Goal: Navigation & Orientation: Find specific page/section

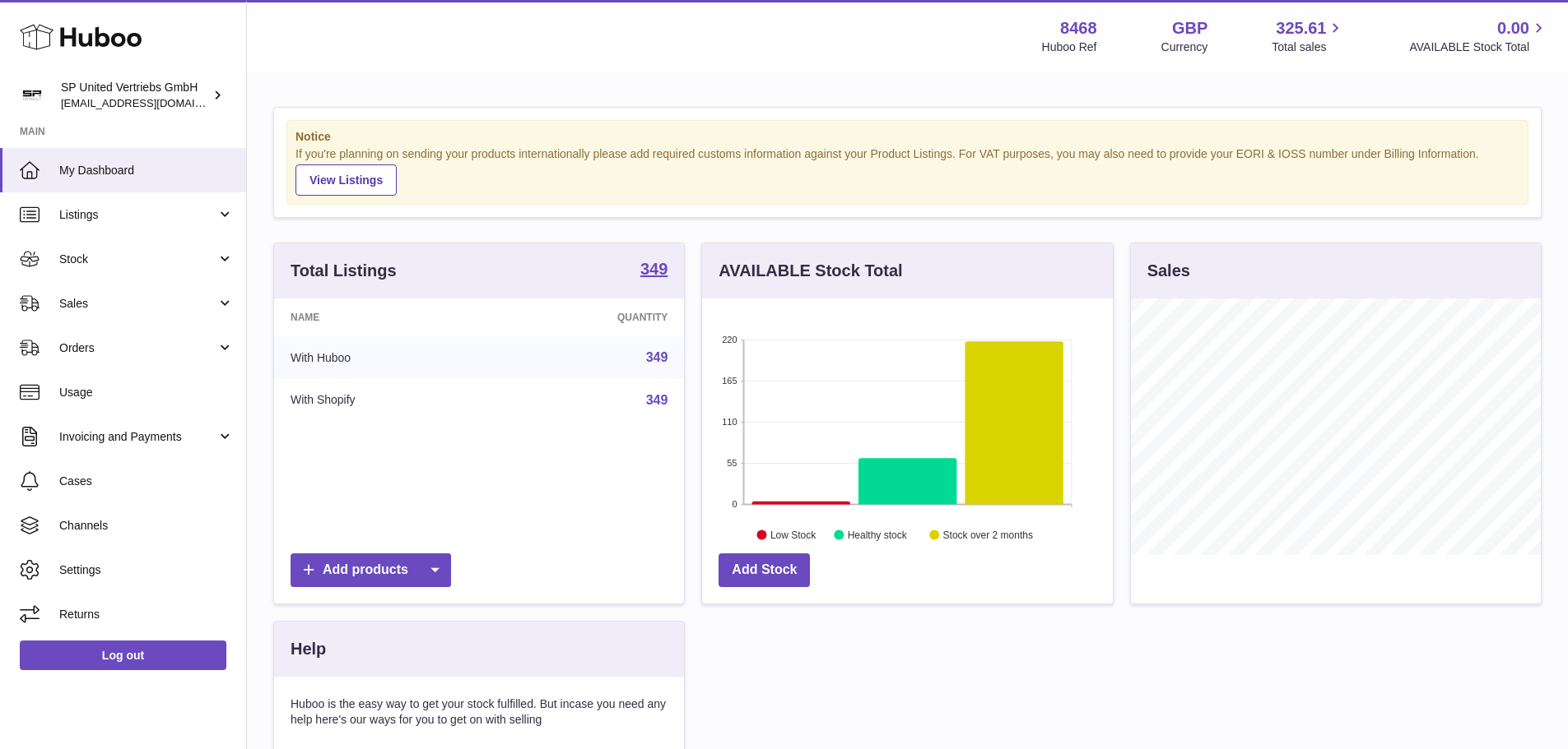
scroll to position [257, 411]
click at [221, 220] on link "Listings" at bounding box center [123, 214] width 246 height 45
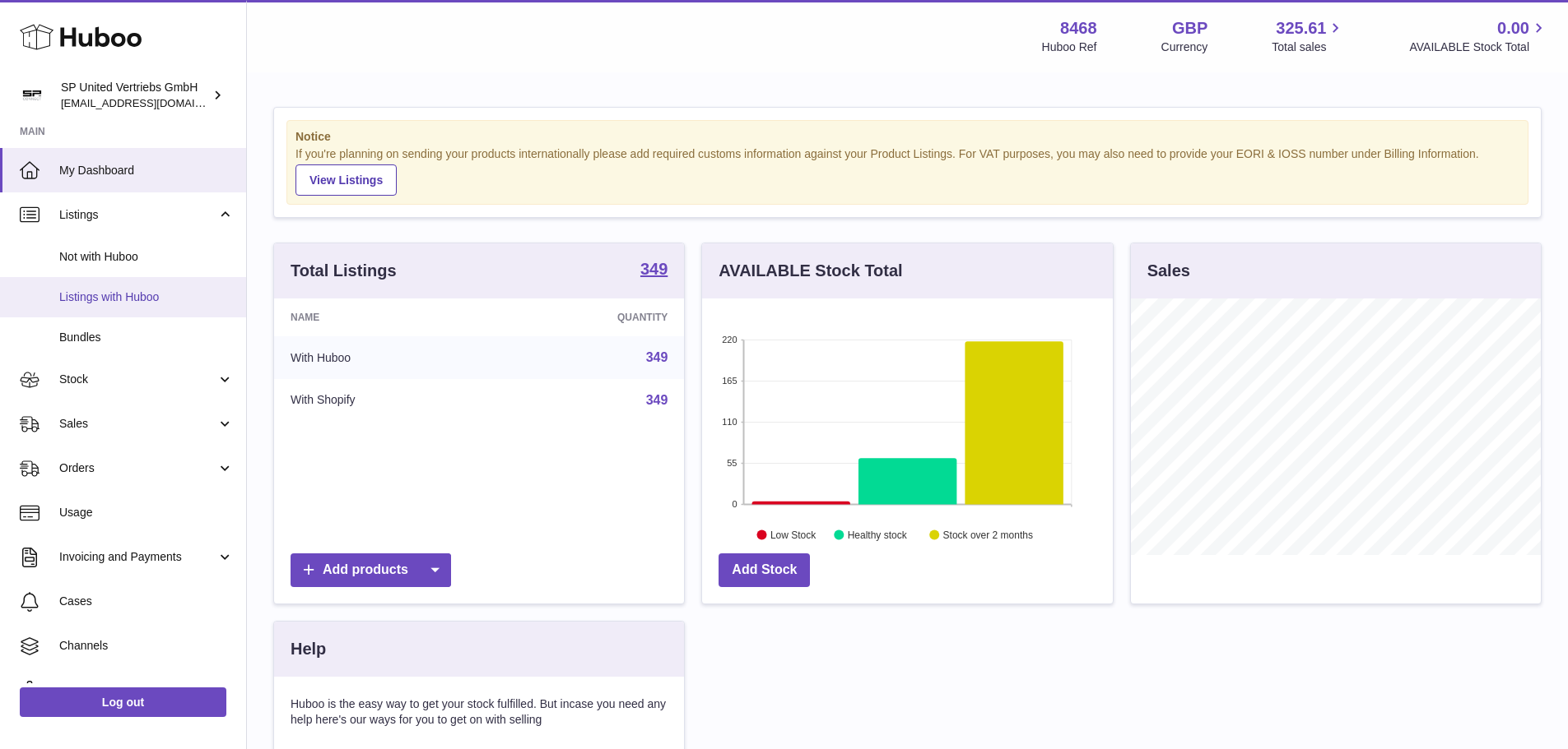
click at [148, 295] on span "Listings with Huboo" at bounding box center [147, 298] width 175 height 16
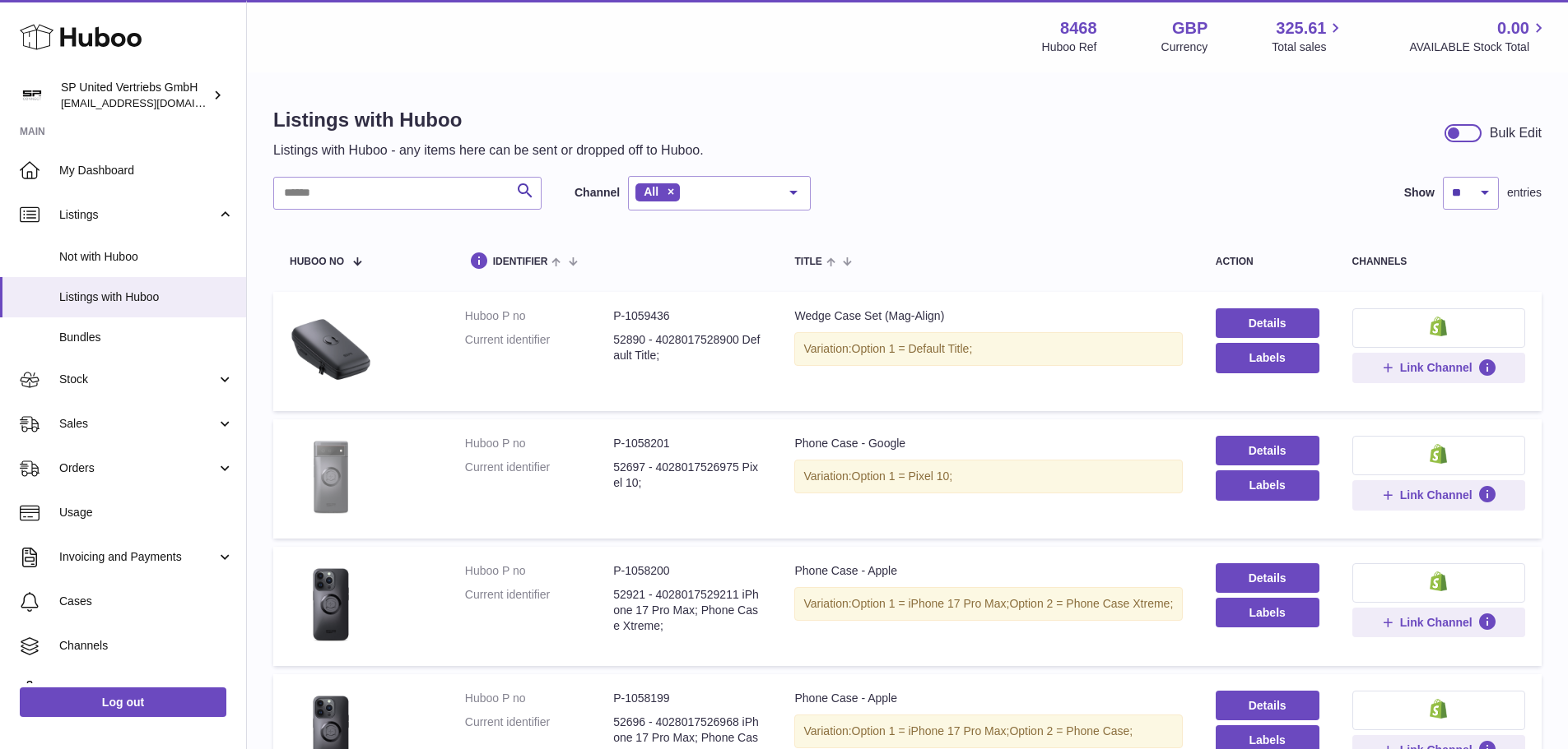
click at [342, 507] on img at bounding box center [331, 477] width 82 height 82
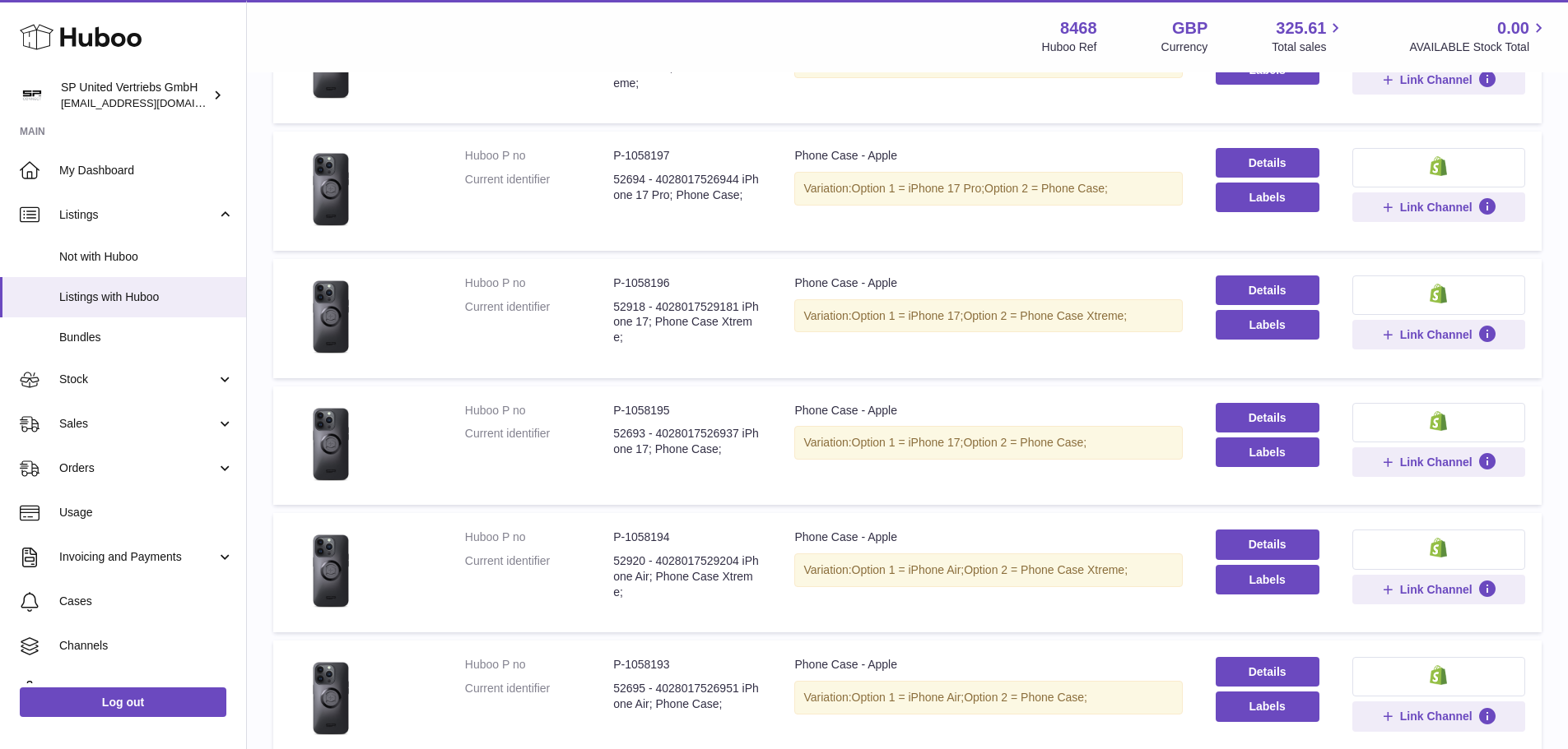
scroll to position [904, 0]
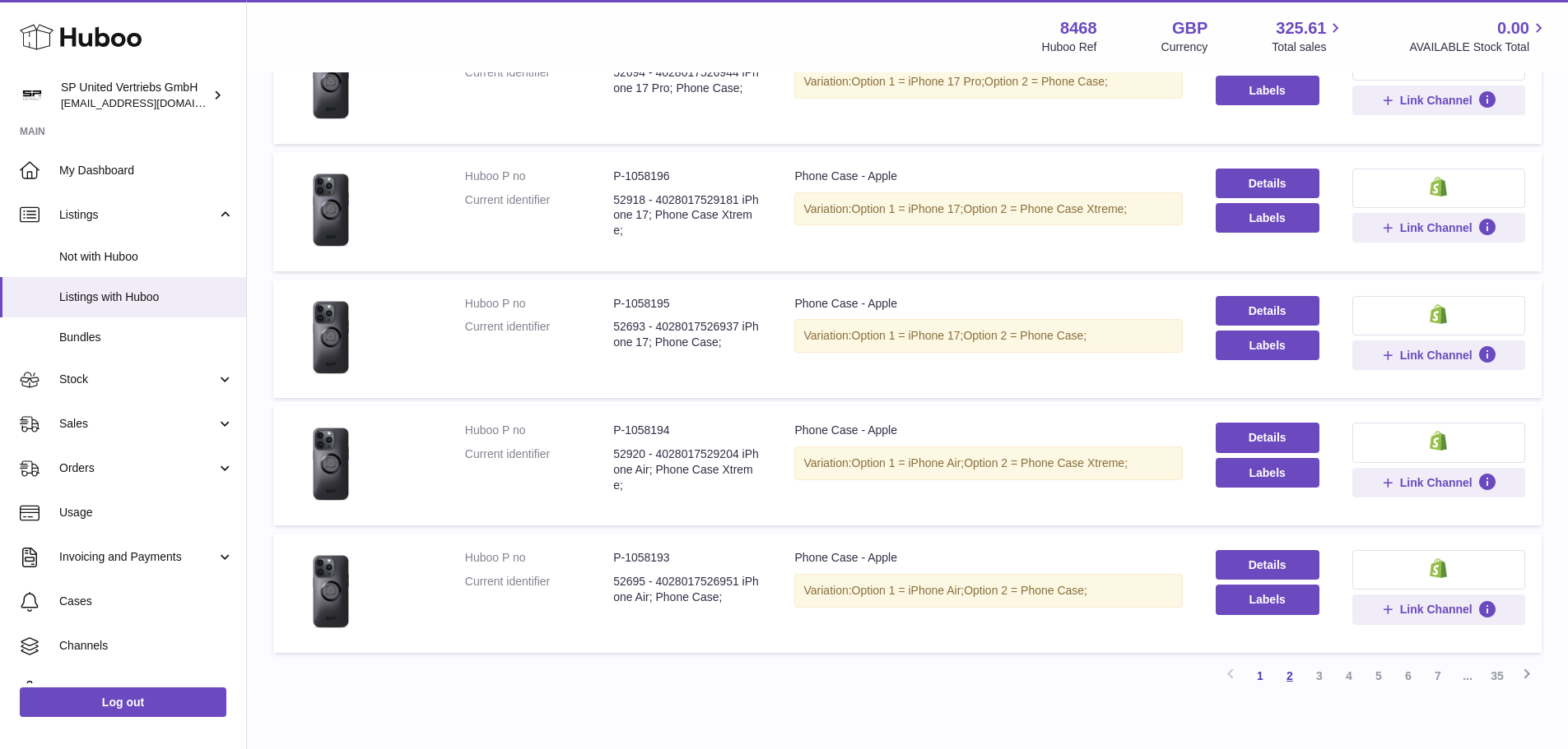
click at [1289, 680] on link "2" at bounding box center [1289, 676] width 30 height 30
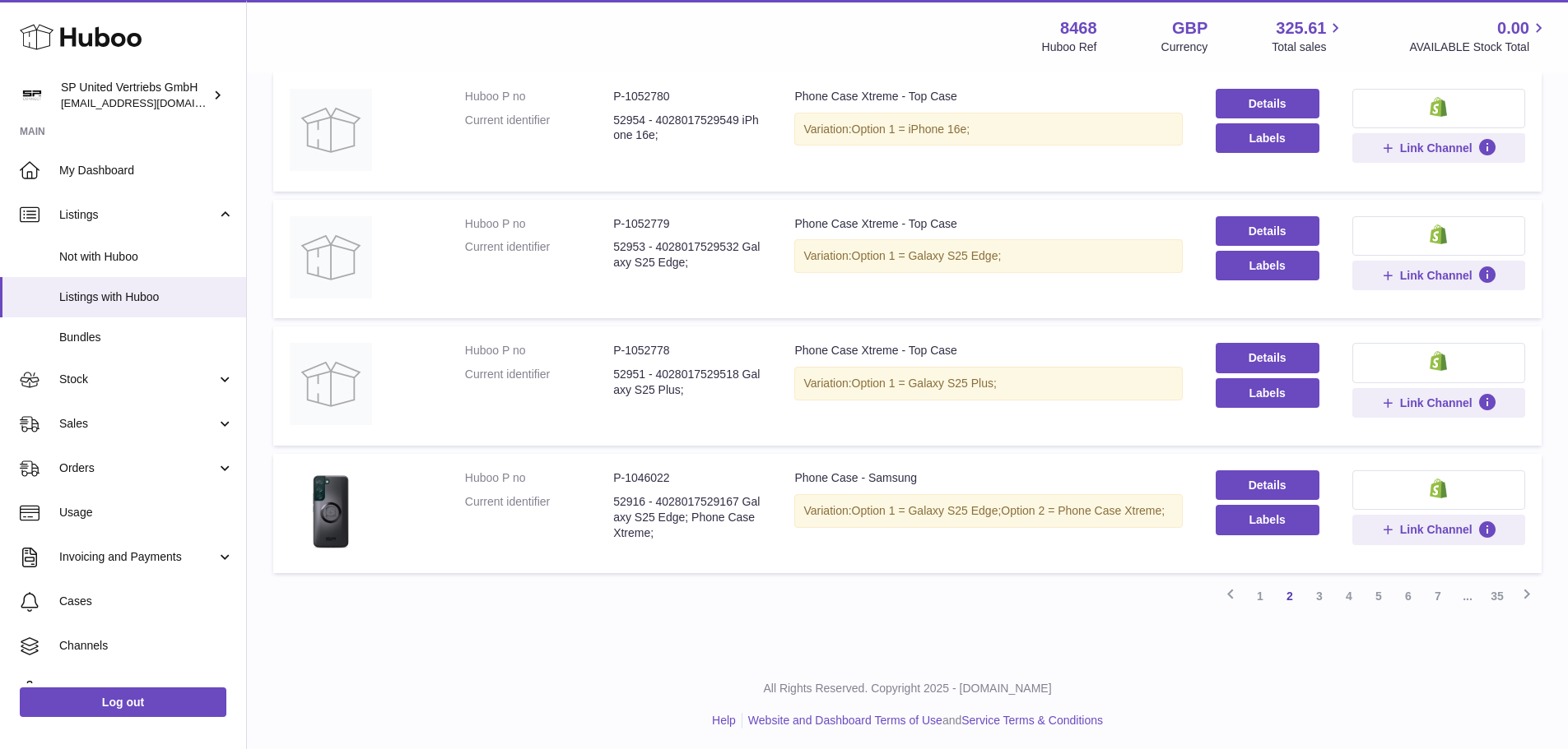
scroll to position [988, 0]
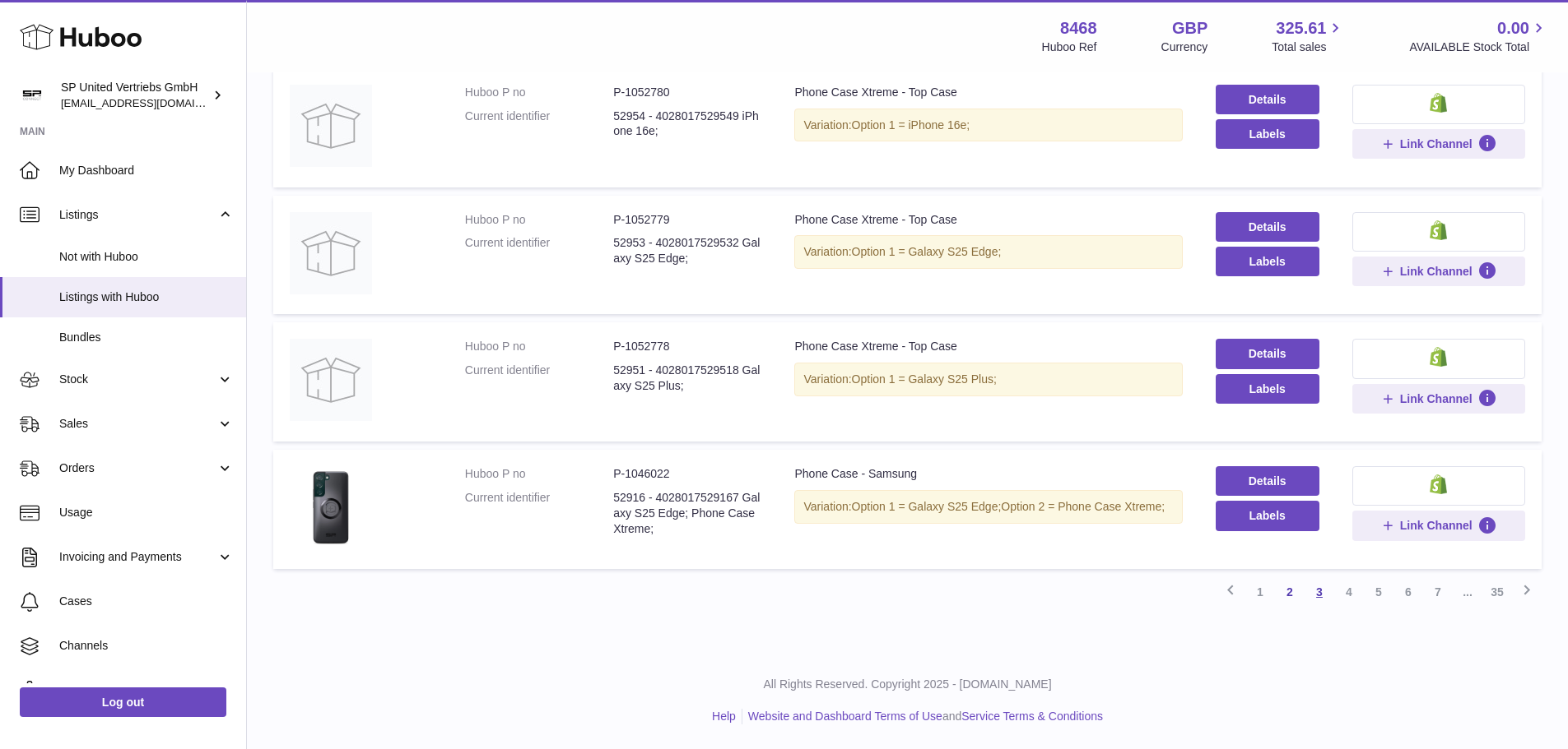
click at [1322, 592] on link "3" at bounding box center [1319, 592] width 30 height 30
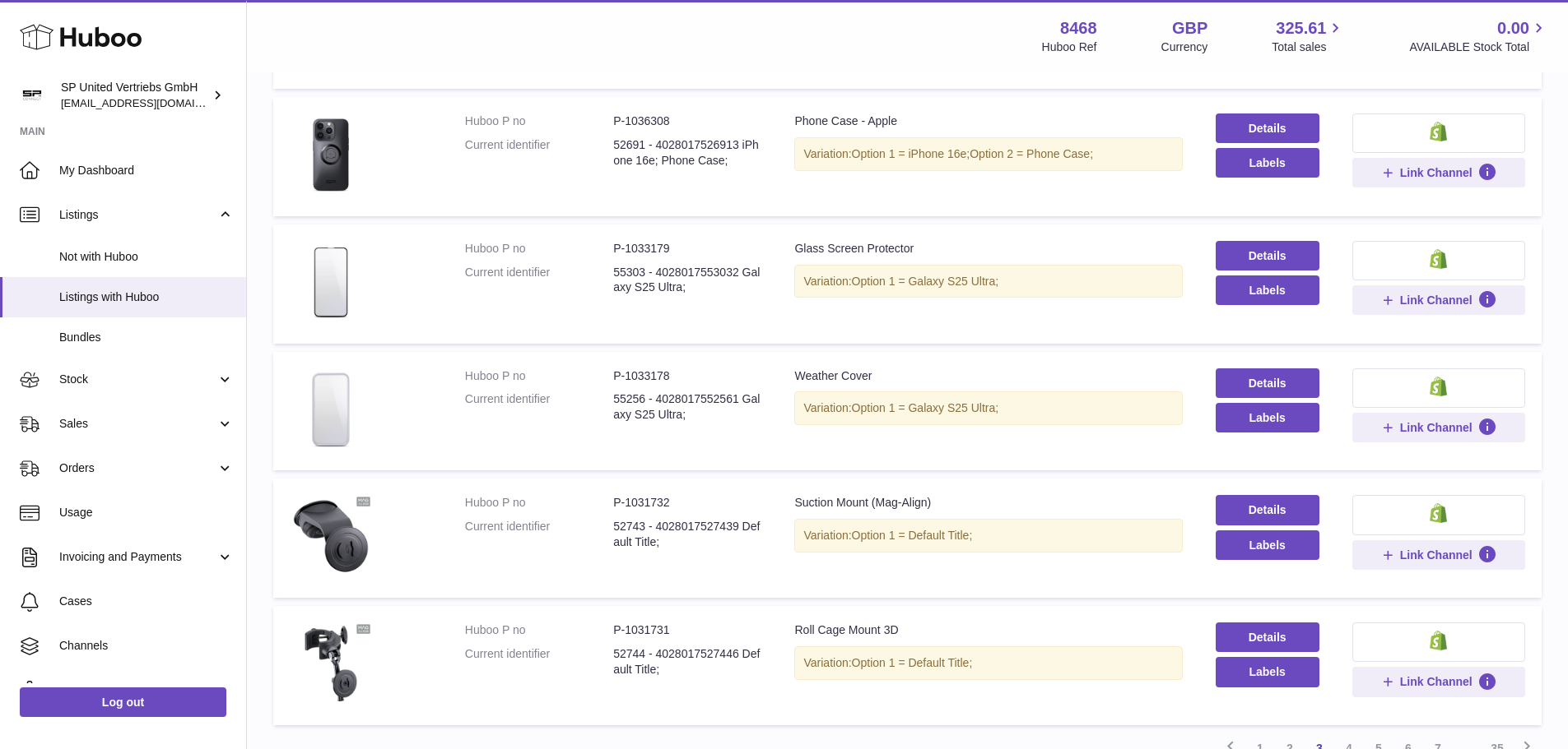
scroll to position [979, 0]
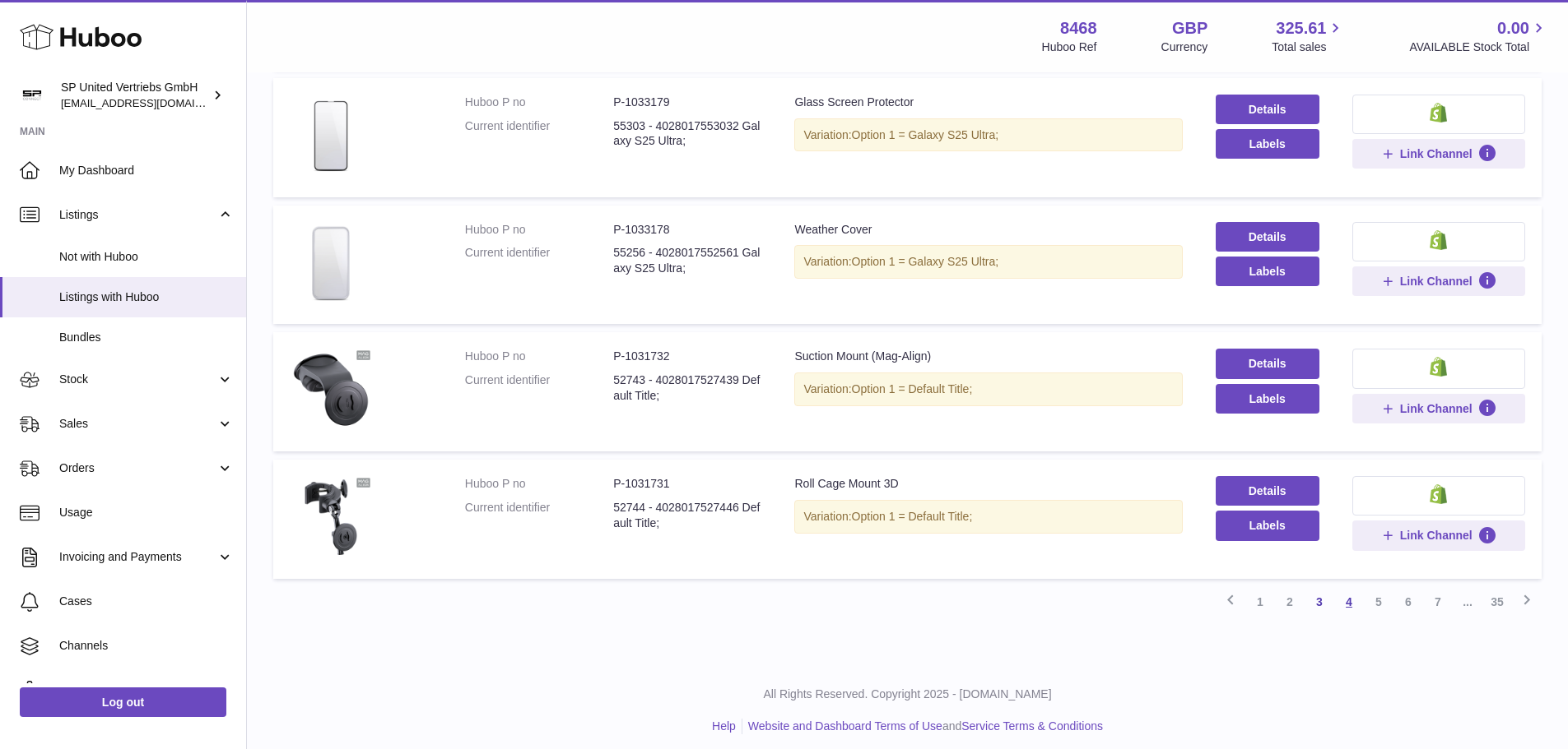
click at [1350, 605] on link "4" at bounding box center [1349, 602] width 30 height 30
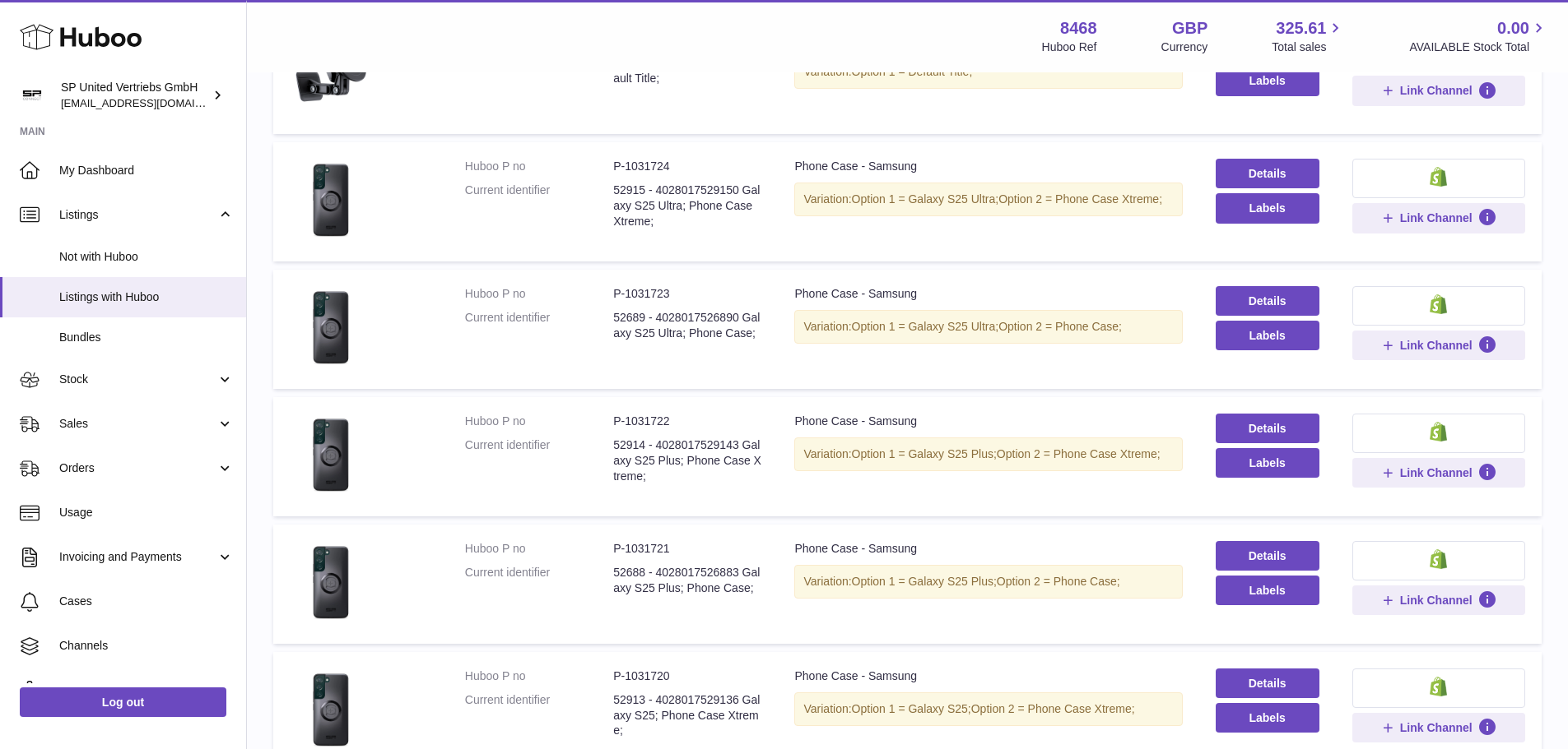
scroll to position [74, 0]
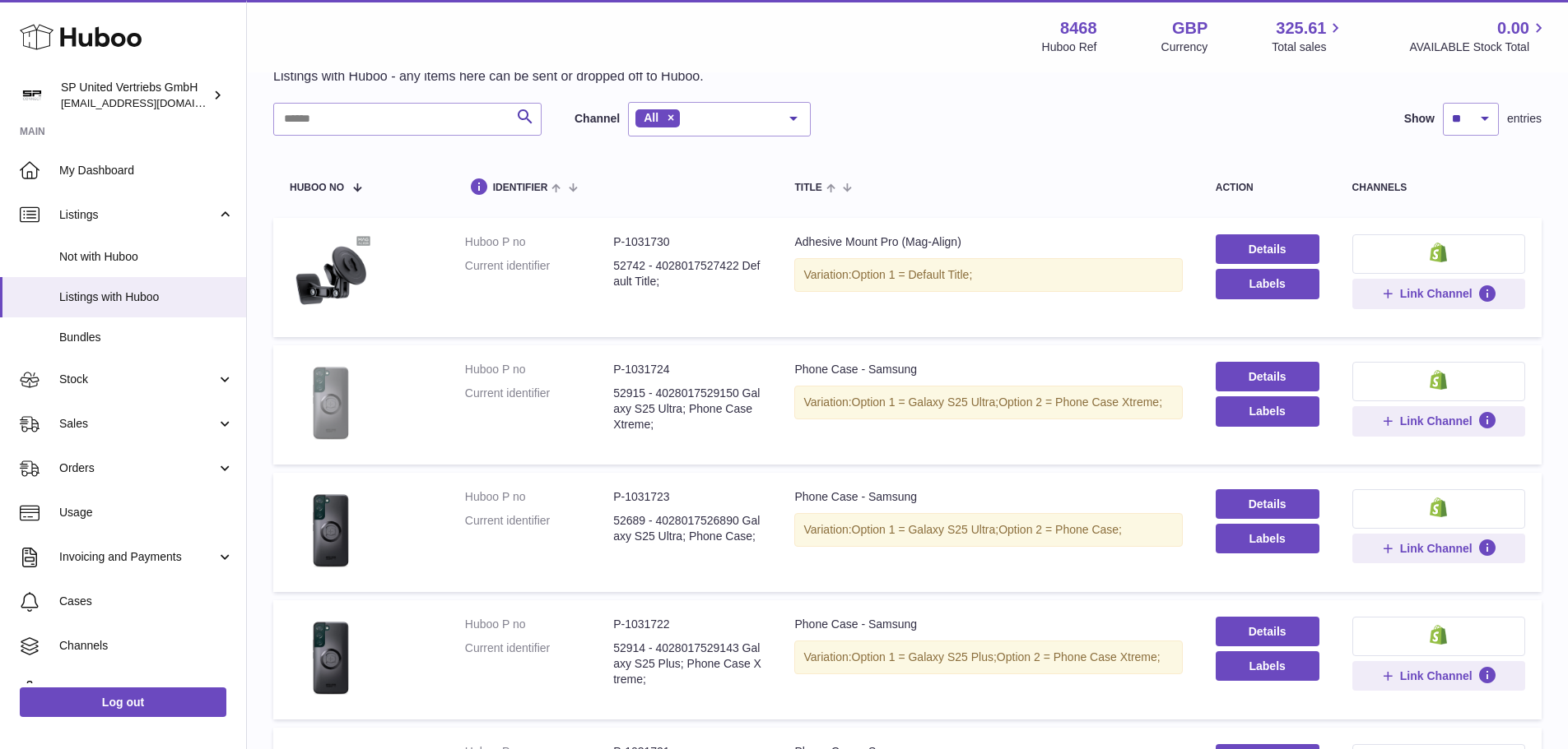
click at [344, 418] on img at bounding box center [331, 403] width 82 height 82
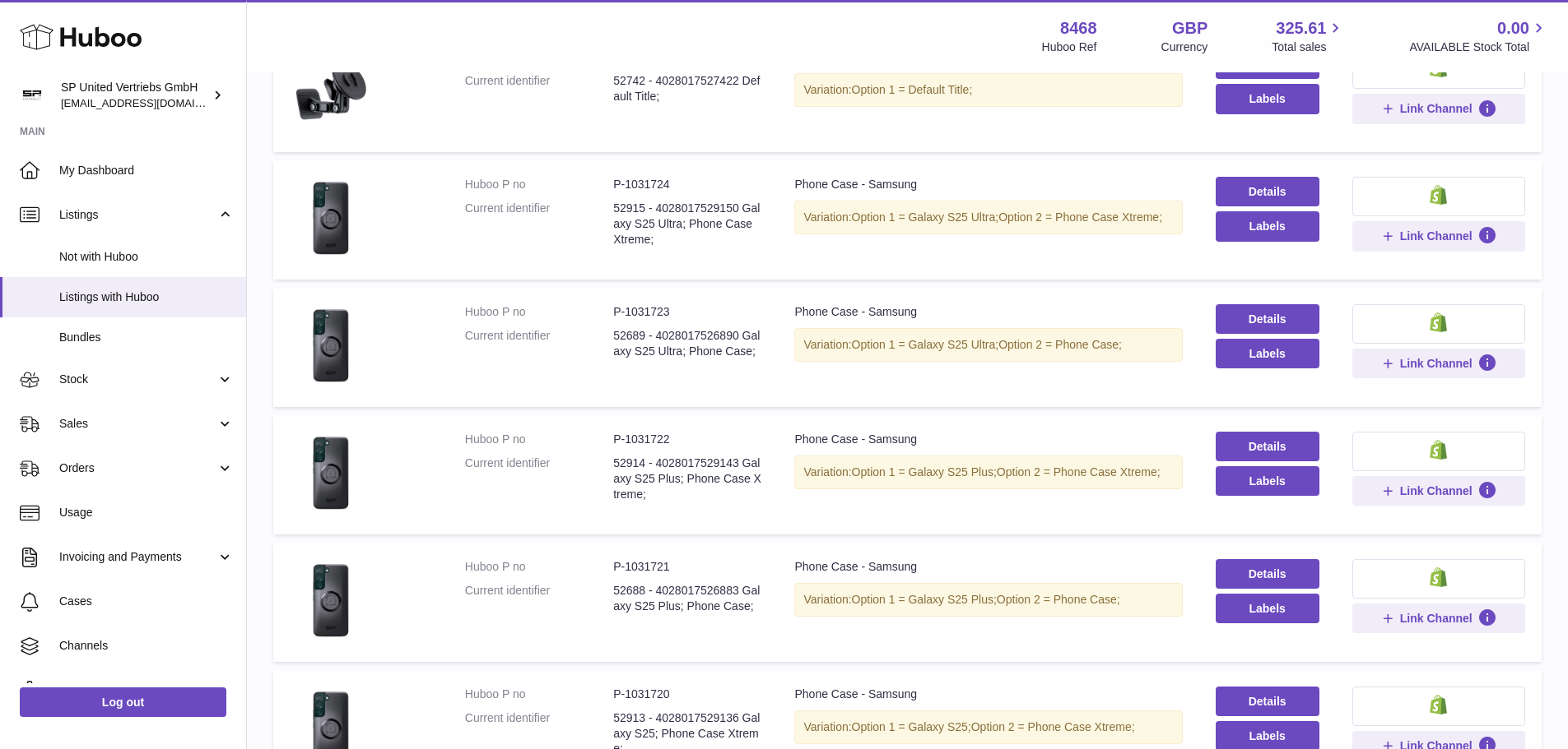
scroll to position [329, 0]
